Goal: Transaction & Acquisition: Purchase product/service

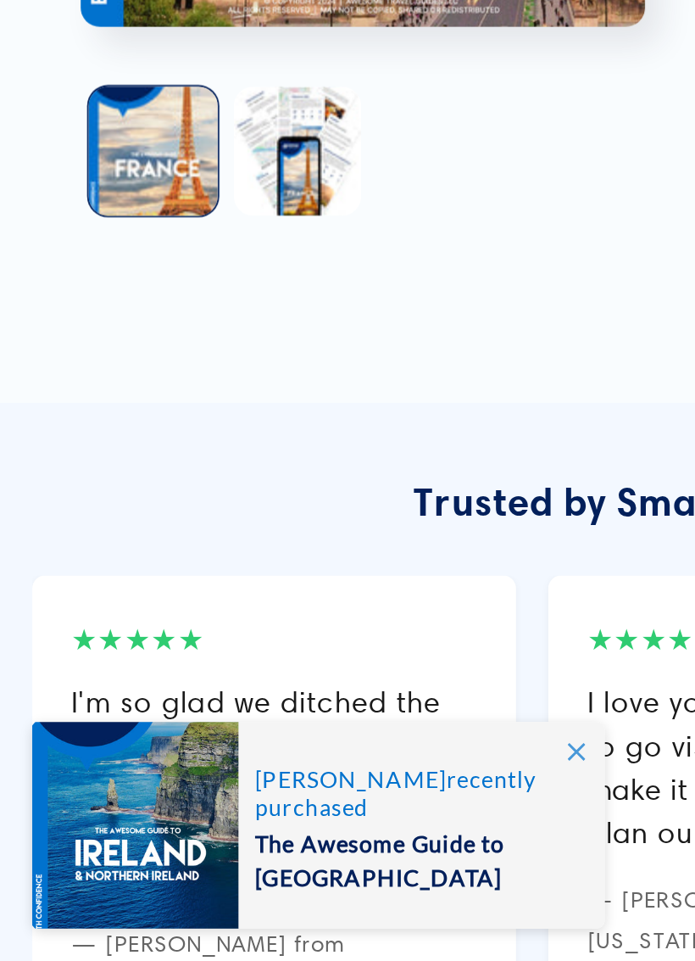
scroll to position [1160, 0]
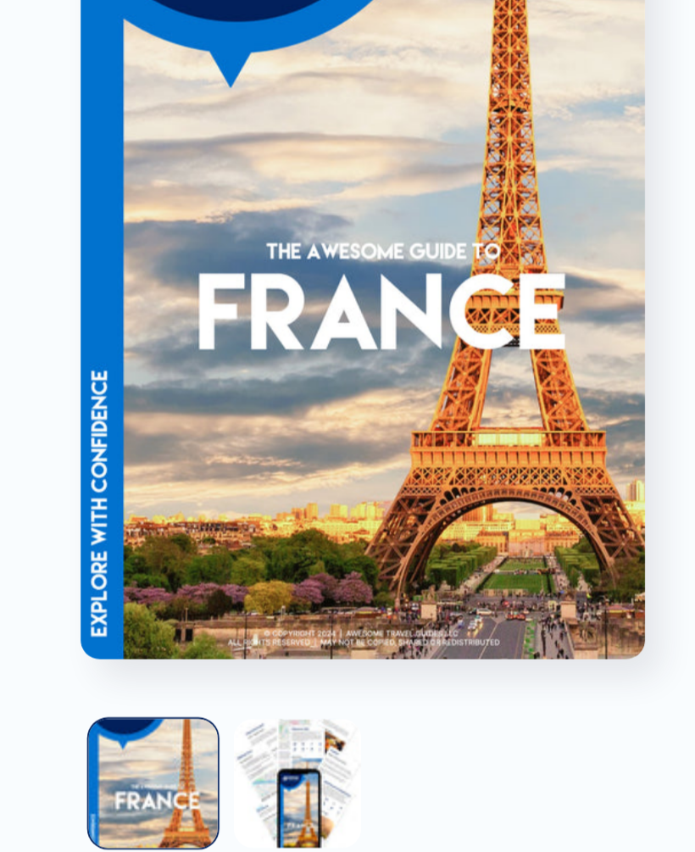
click at [167, 502] on button "Load image 2 in gallery view" at bounding box center [157, 536] width 68 height 68
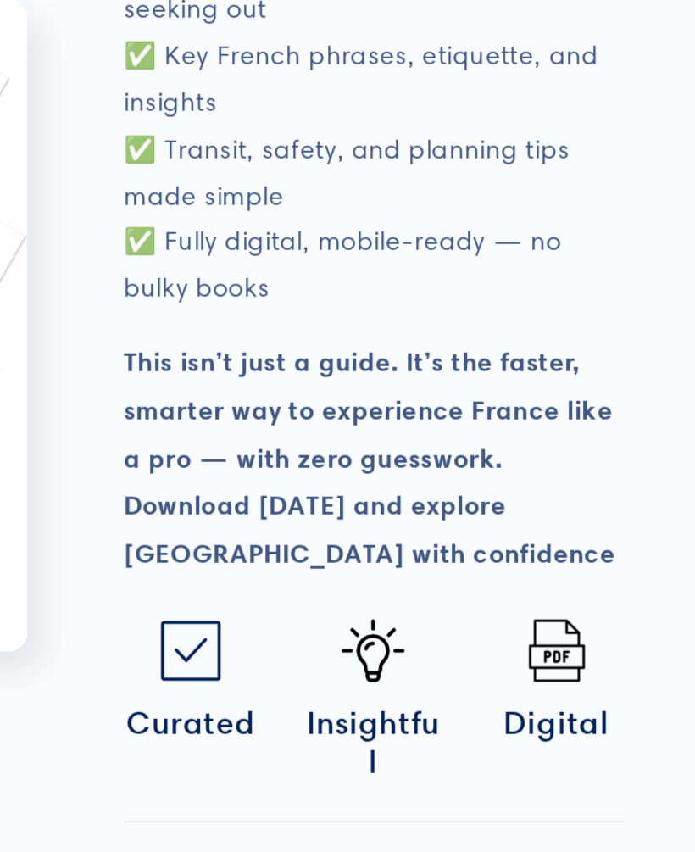
click at [390, 37] on p "✅ 35+ must-see spots & experiences with tips ✅ Self-guided walking tours — tap …" at bounding box center [521, 18] width 263 height 342
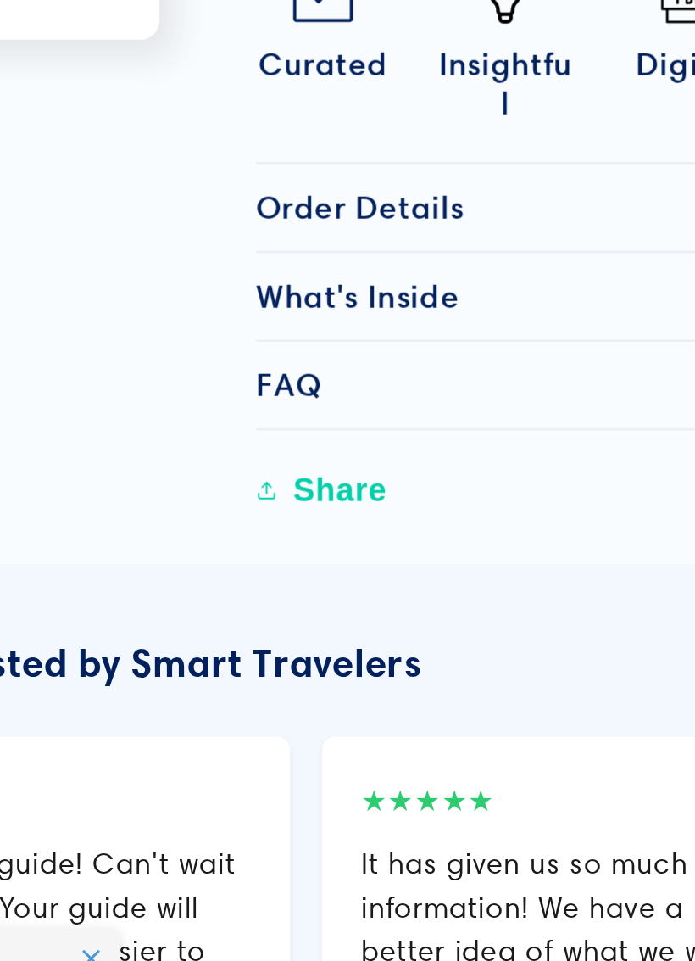
scroll to position [0, 136]
click at [42, 368] on button "Open media 2 in modal" at bounding box center [42, 368] width 0 height 0
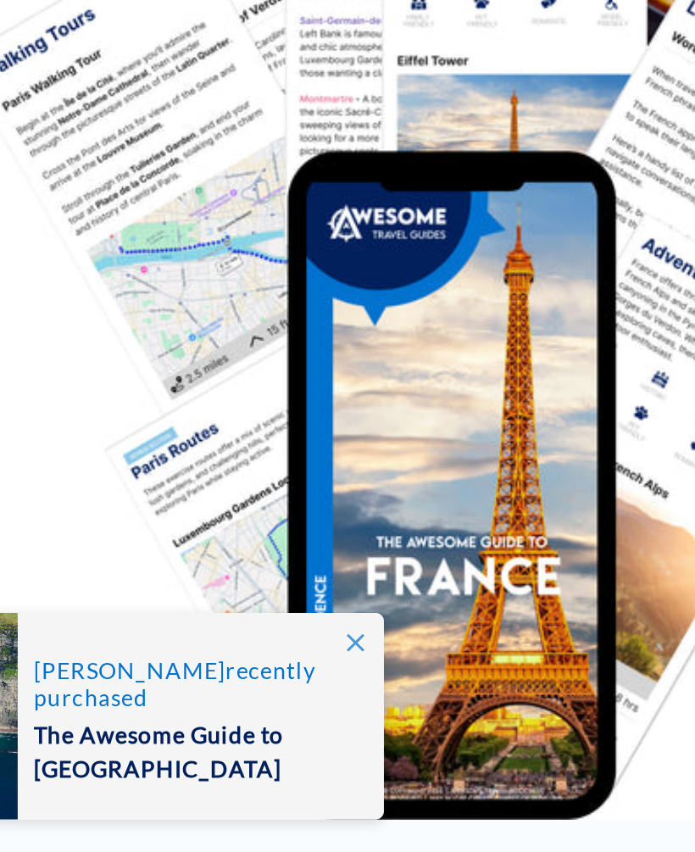
scroll to position [550, 0]
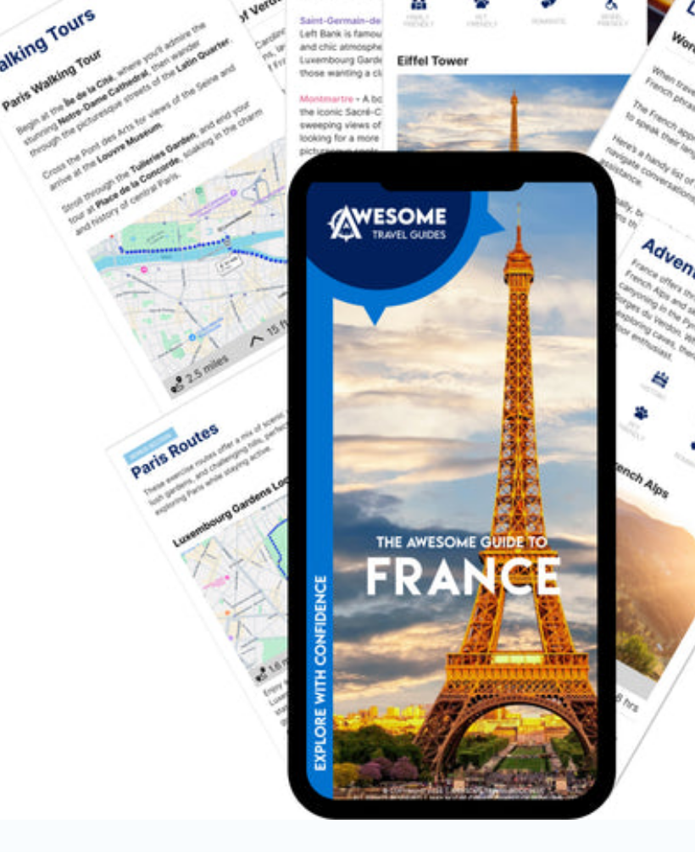
click at [183, 332] on img "Media gallery" at bounding box center [347, 542] width 509 height 588
click at [132, 404] on img "Media gallery" at bounding box center [347, 542] width 509 height 588
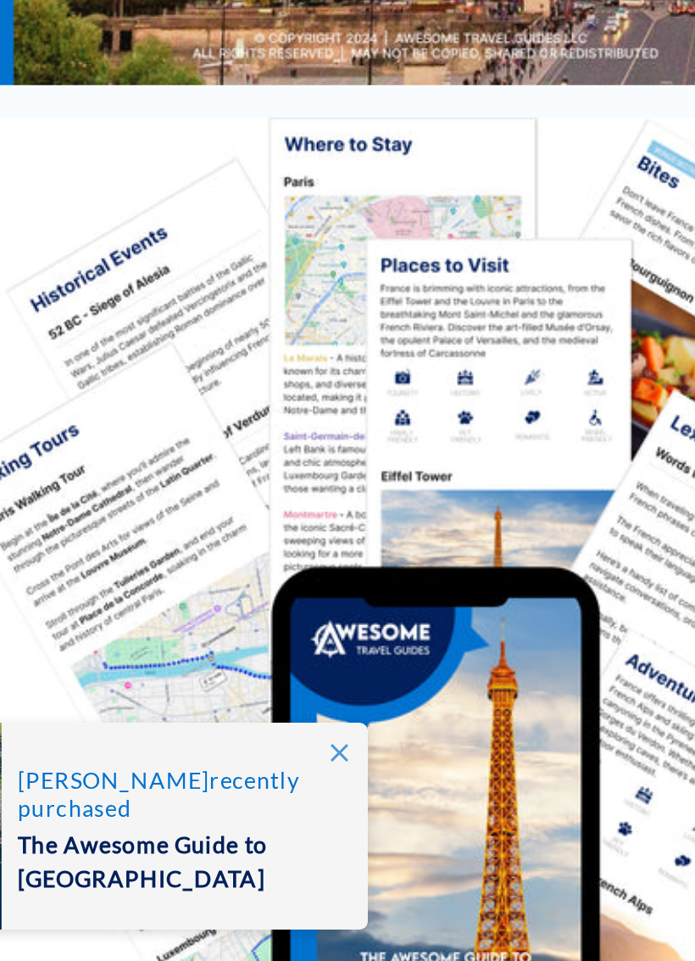
scroll to position [281, 0]
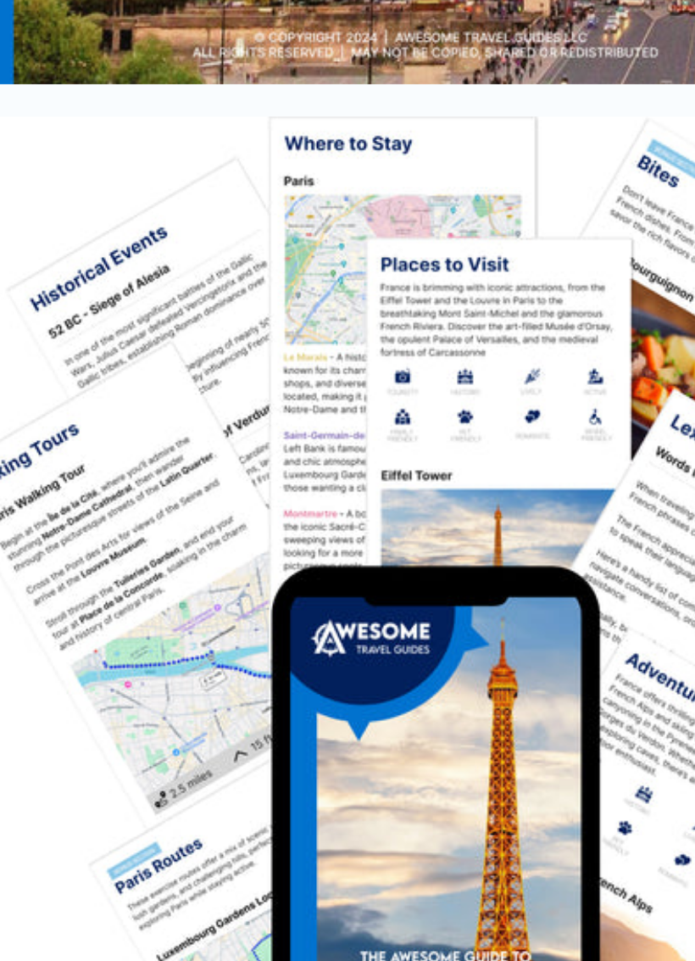
click at [175, 516] on img "Media gallery" at bounding box center [347, 810] width 509 height 588
click at [171, 516] on img "Media gallery" at bounding box center [347, 810] width 509 height 588
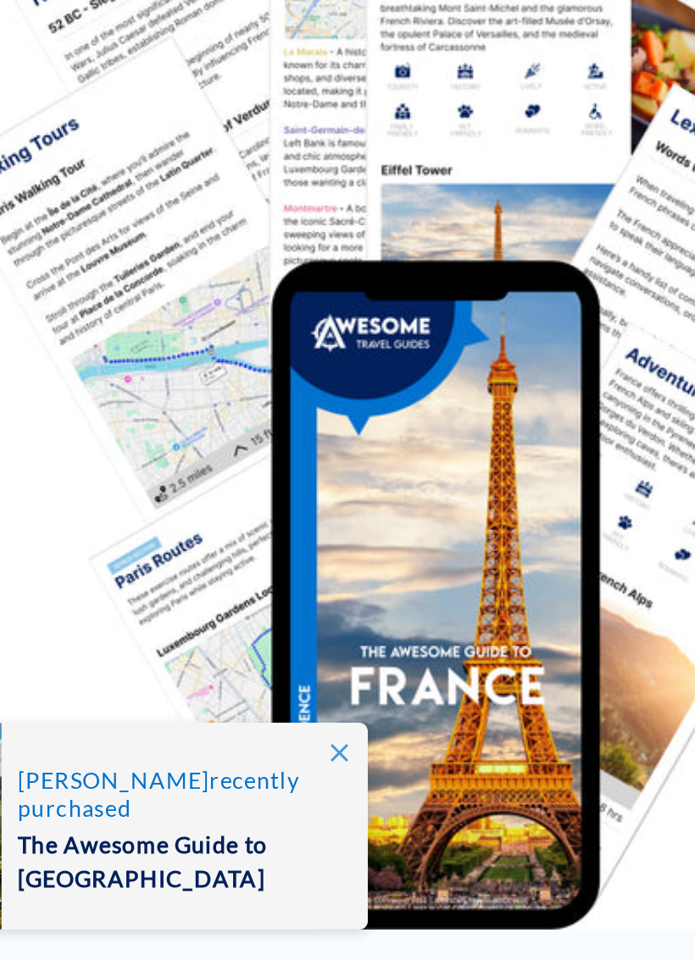
scroll to position [441, 0]
click at [288, 835] on span at bounding box center [303, 850] width 31 height 31
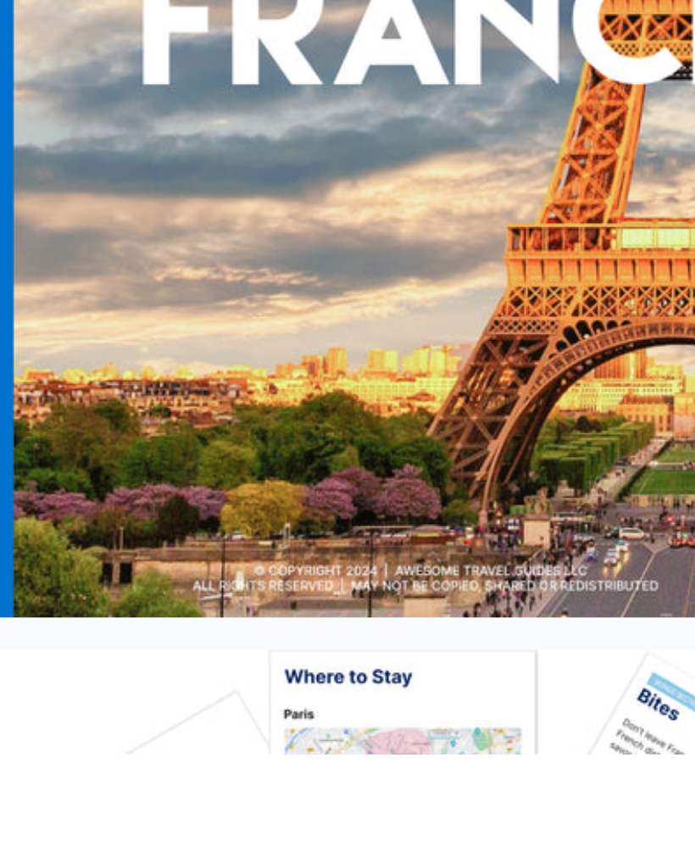
scroll to position [1981, 0]
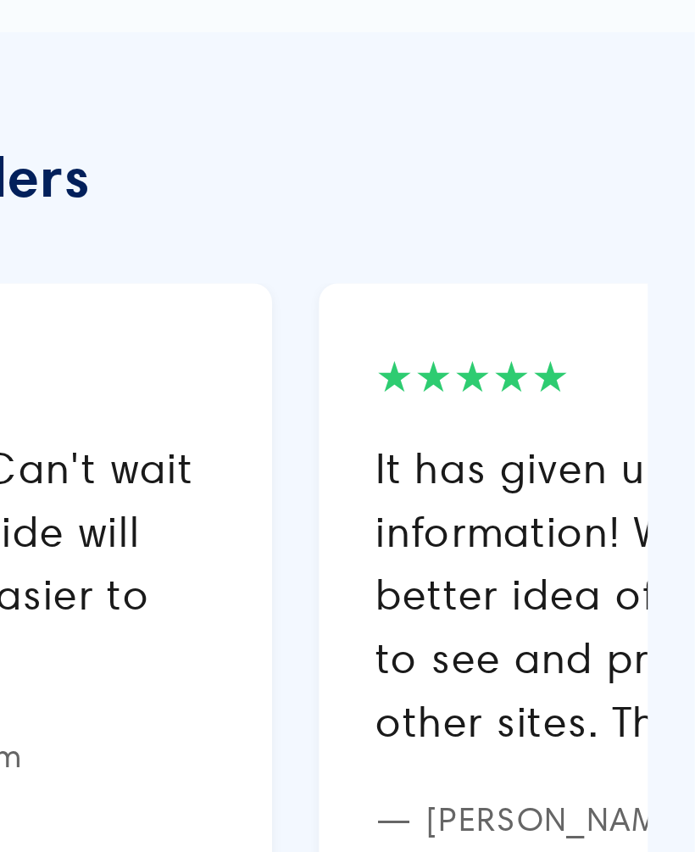
scroll to position [1273, 0]
